Goal: Information Seeking & Learning: Learn about a topic

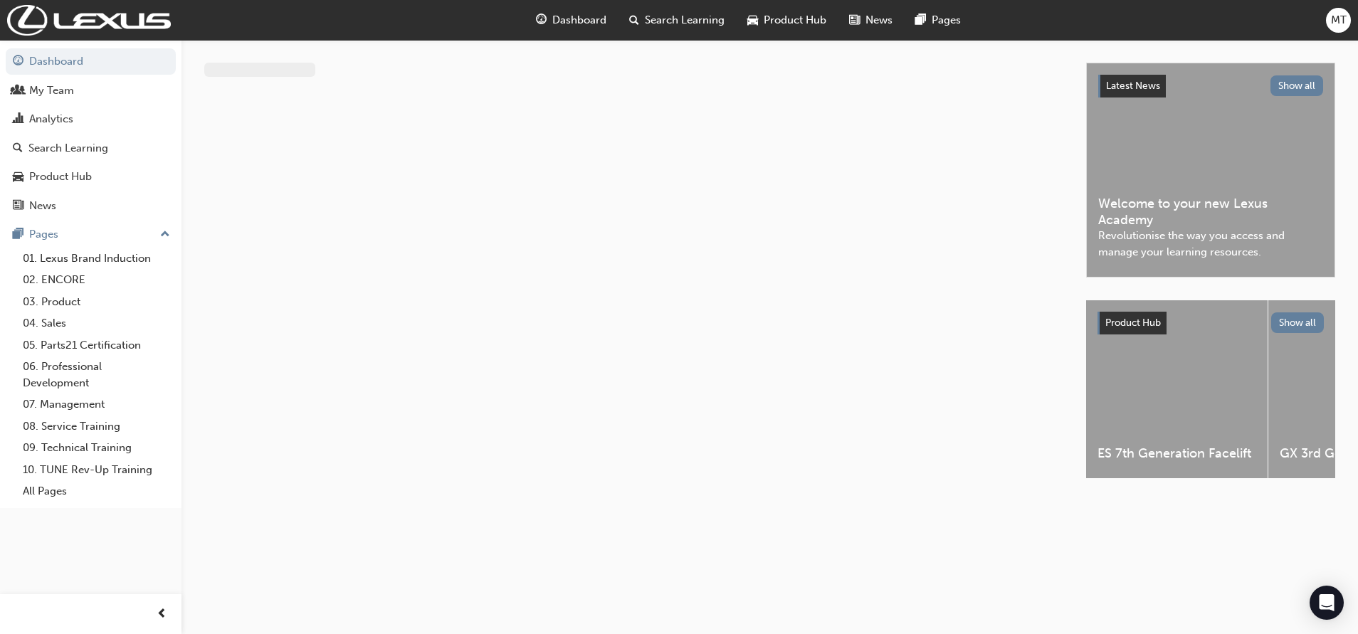
click at [659, 11] on div "Search Learning" at bounding box center [677, 20] width 118 height 29
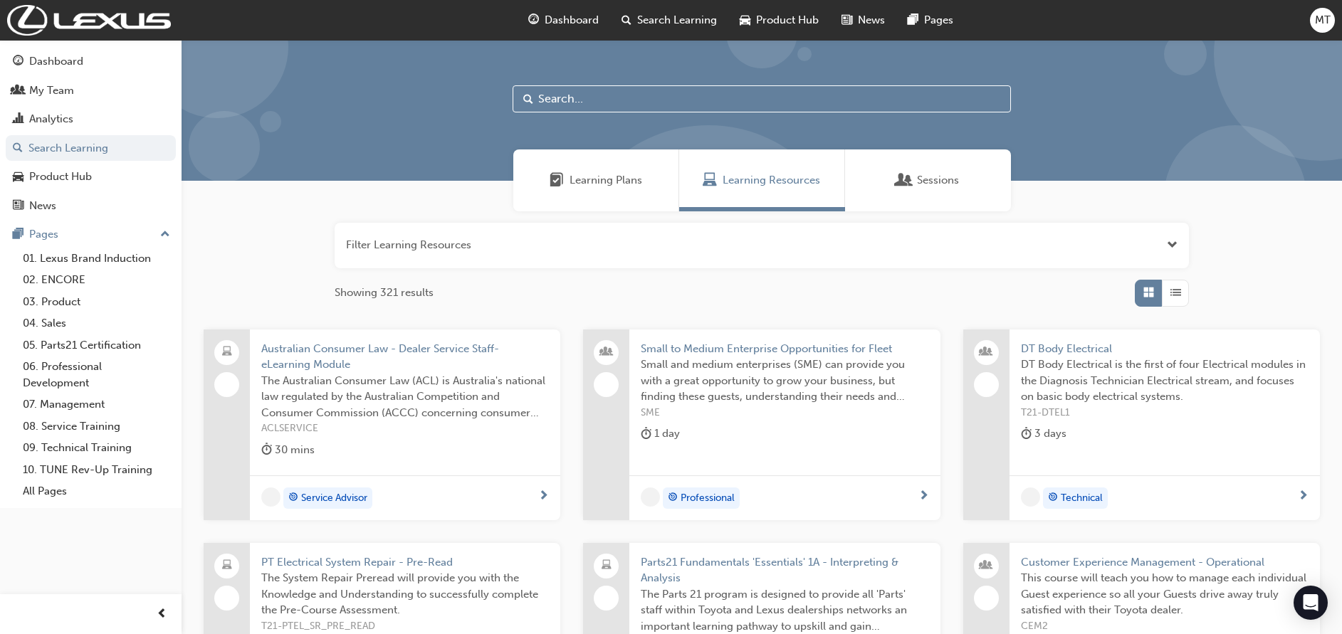
click at [631, 98] on input "text" at bounding box center [762, 98] width 498 height 27
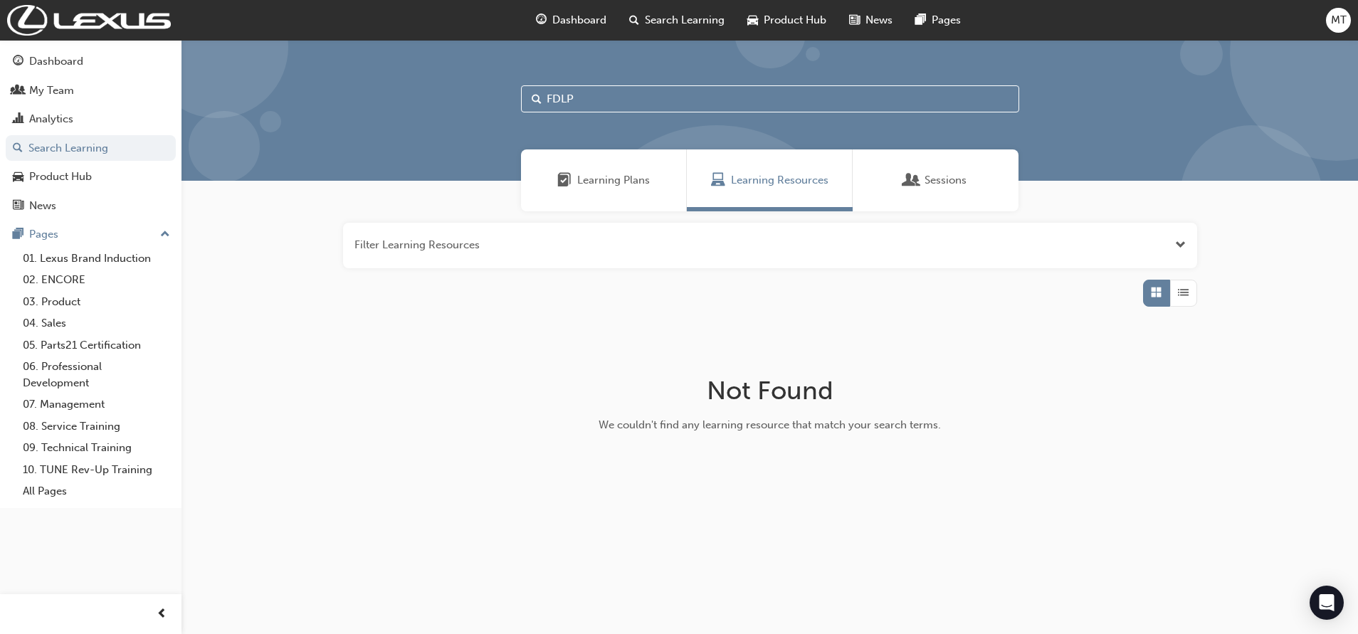
type input "FDLP"
click at [1190, 242] on button "button" at bounding box center [770, 246] width 854 height 46
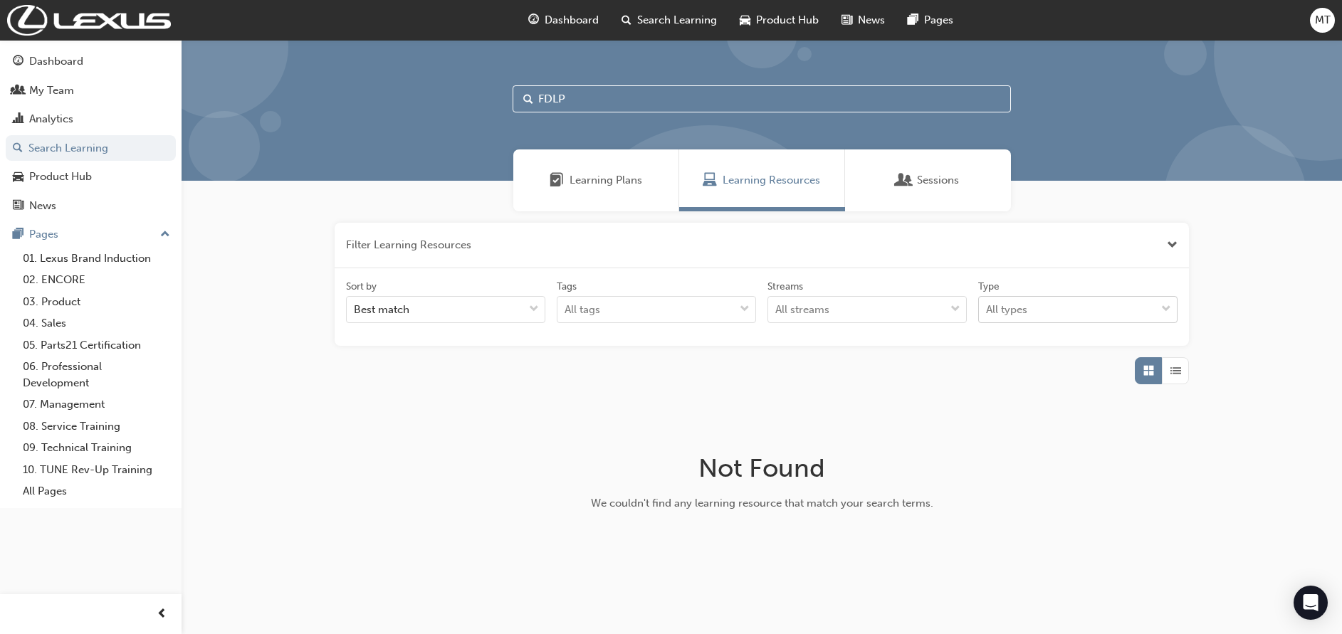
click at [1170, 319] on div at bounding box center [1165, 310] width 21 height 26
click at [987, 315] on input "Type All types" at bounding box center [986, 309] width 1 height 12
click at [1108, 261] on button "button" at bounding box center [762, 246] width 854 height 46
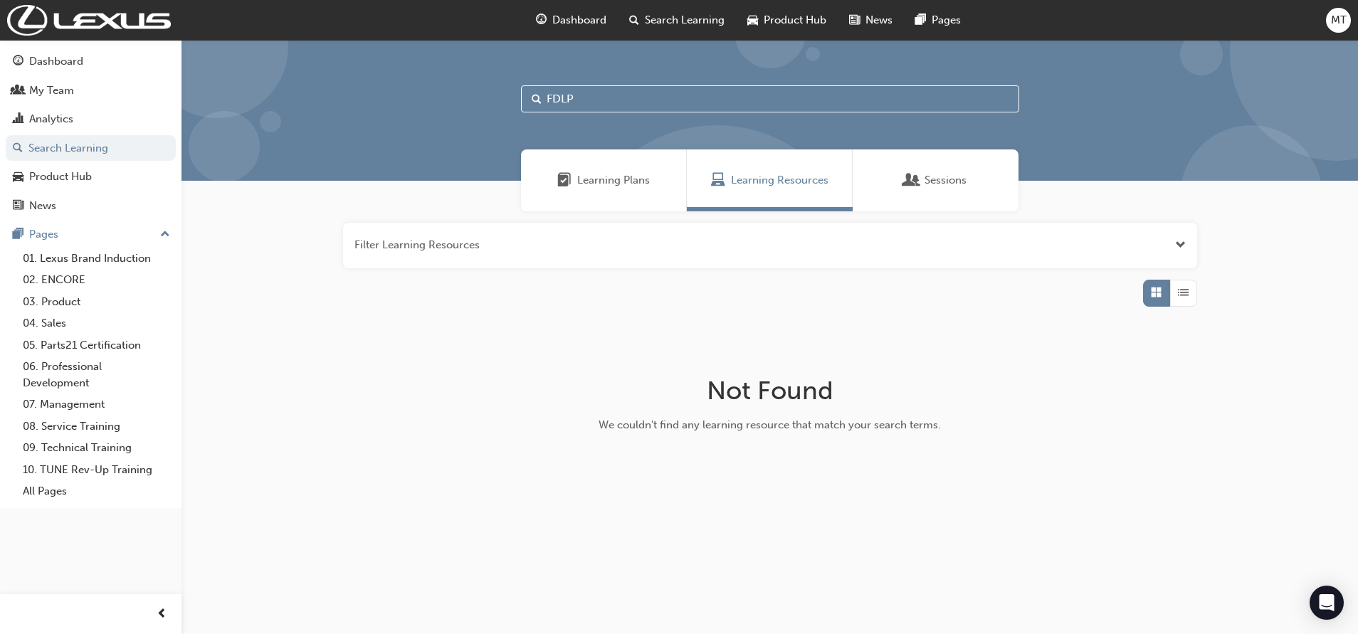
click at [1184, 250] on span "Open the filter" at bounding box center [1180, 245] width 11 height 16
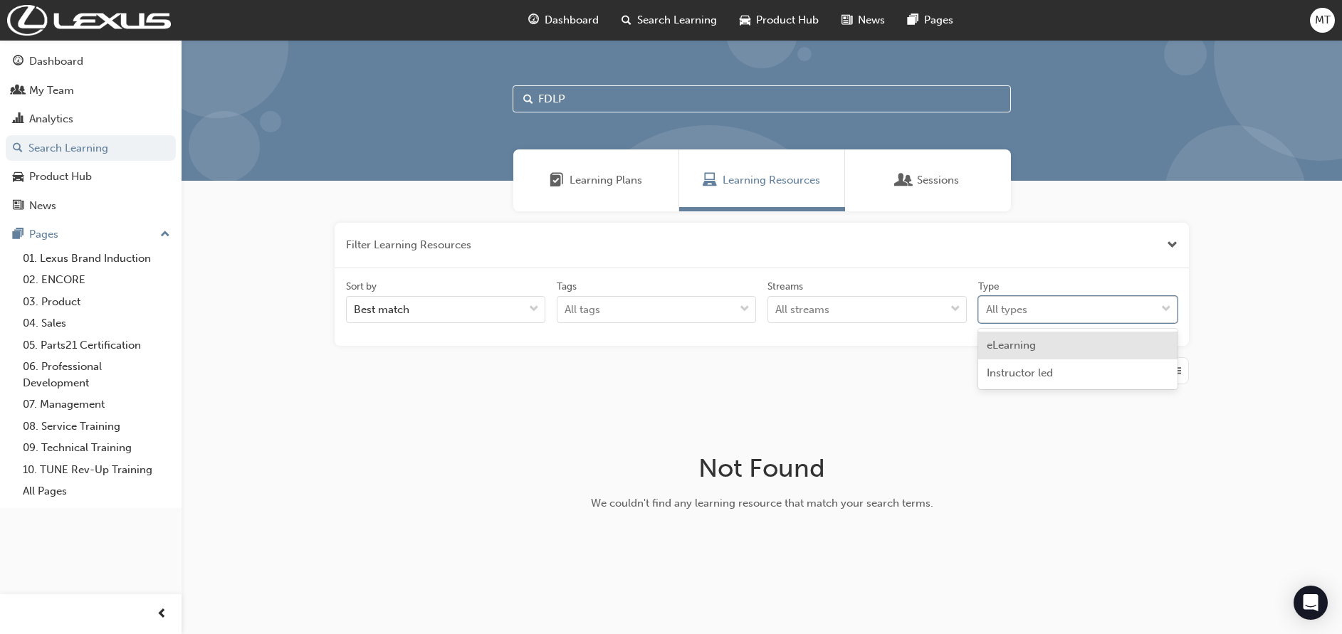
click at [1118, 306] on div "All types" at bounding box center [1067, 310] width 177 height 25
click at [987, 306] on input "Type option eLearning focused, 1 of 2. 2 results available. Use Up and Down to …" at bounding box center [986, 309] width 1 height 12
click at [1098, 280] on div "Type" at bounding box center [1077, 288] width 199 height 17
click at [987, 303] on input "Type option eLearning focused, 1 of 2. 2 results available. Use Up and Down to …" at bounding box center [986, 309] width 1 height 12
click at [741, 175] on span "Learning Resources" at bounding box center [772, 180] width 98 height 16
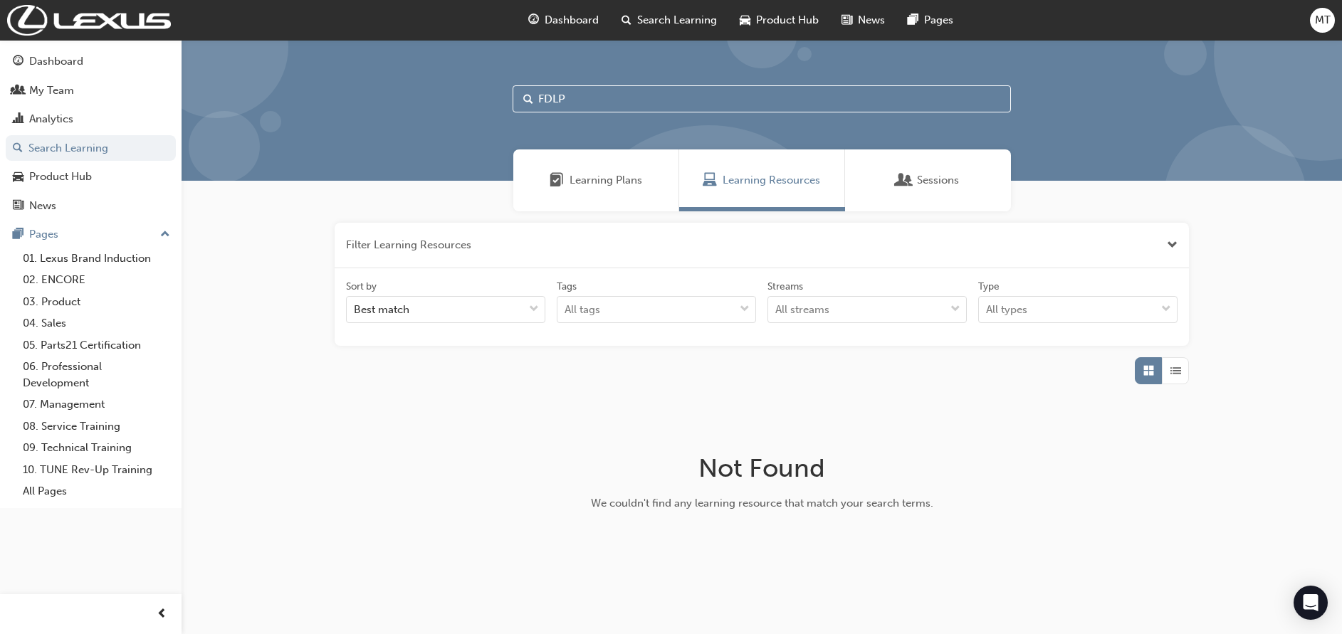
click at [1180, 372] on span "List" at bounding box center [1175, 371] width 11 height 16
click at [1317, 22] on span "MT" at bounding box center [1323, 20] width 16 height 16
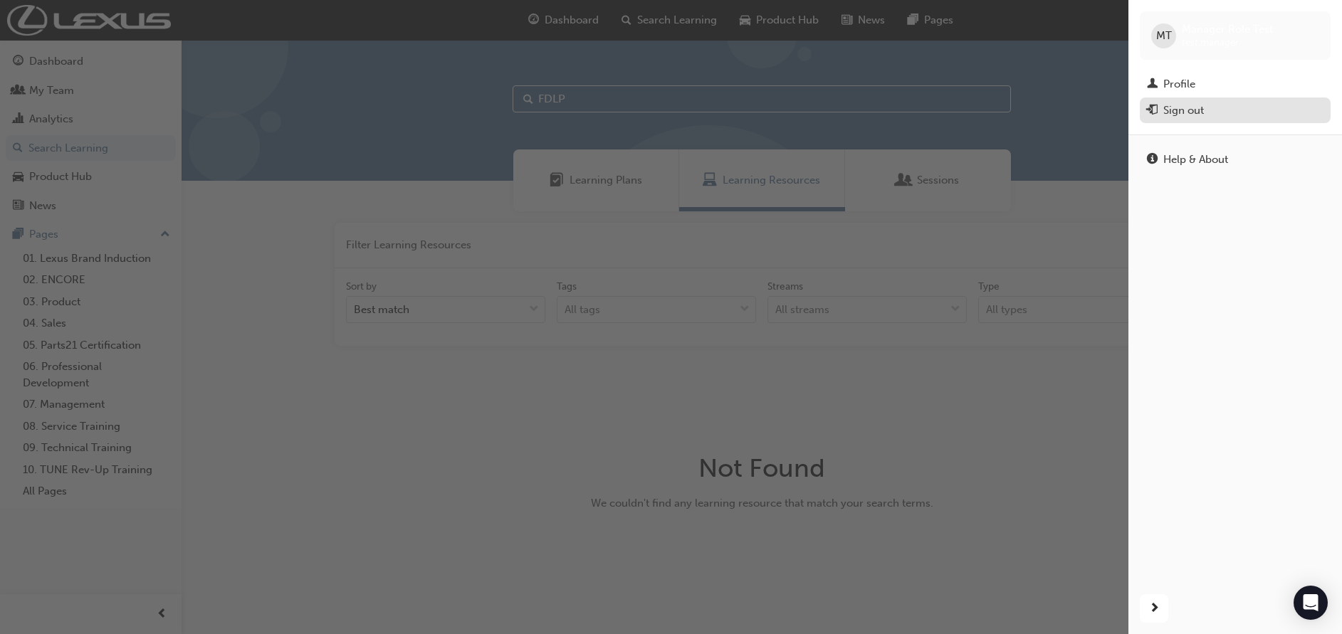
click at [1192, 113] on div "Sign out" at bounding box center [1183, 111] width 41 height 16
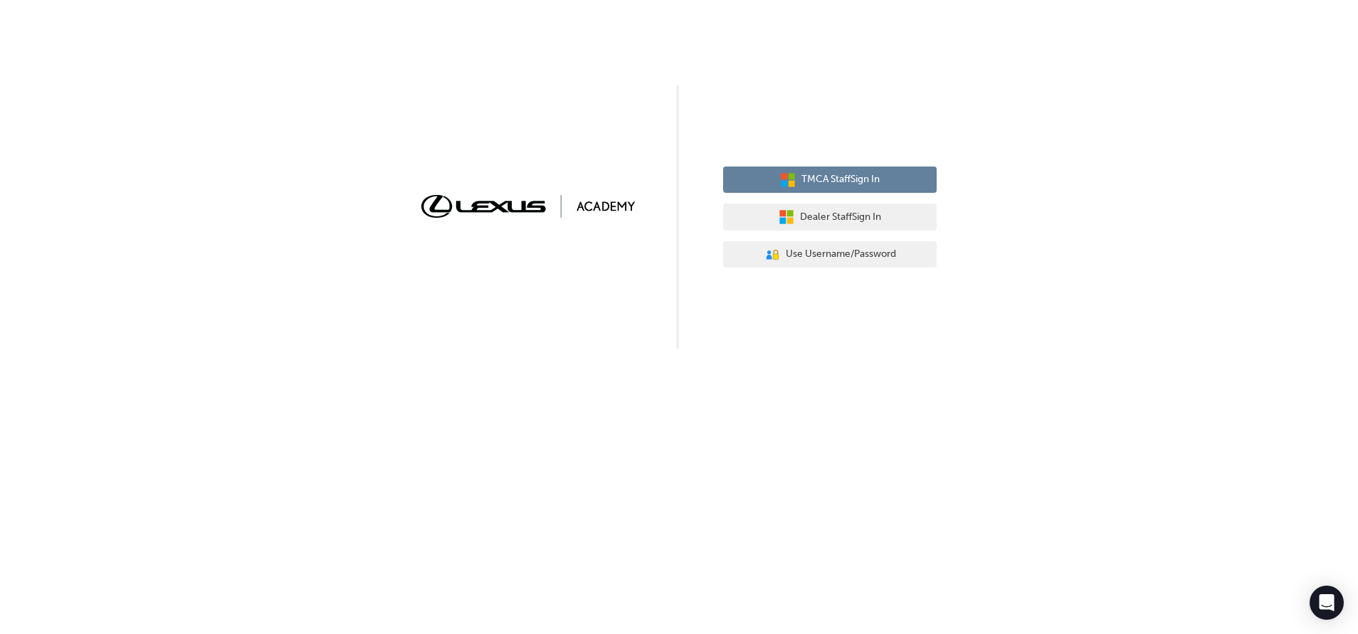
click at [889, 187] on button "TMCA Staff Sign In" at bounding box center [830, 180] width 214 height 27
